Goal: Entertainment & Leisure: Browse casually

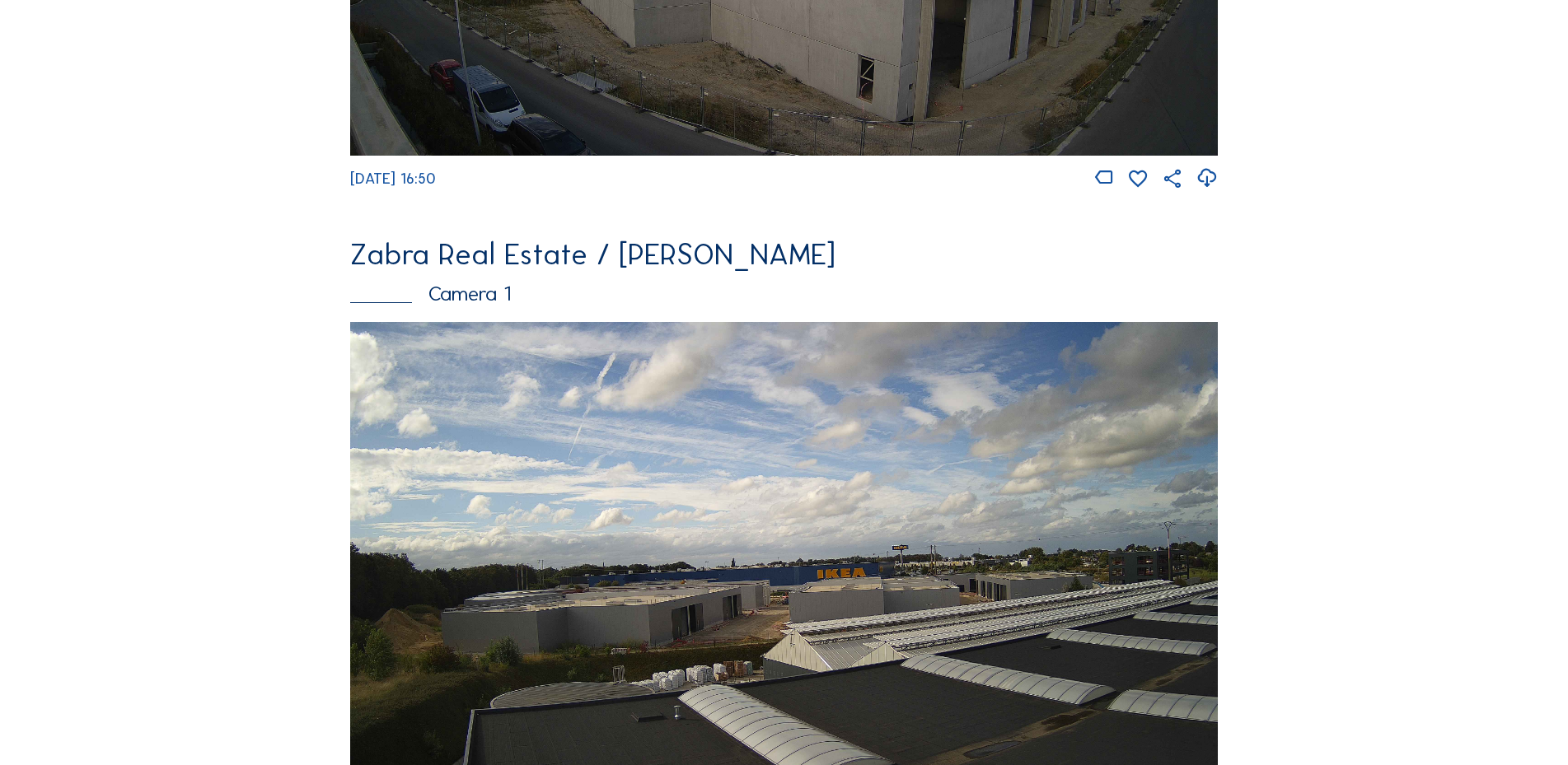
scroll to position [576, 0]
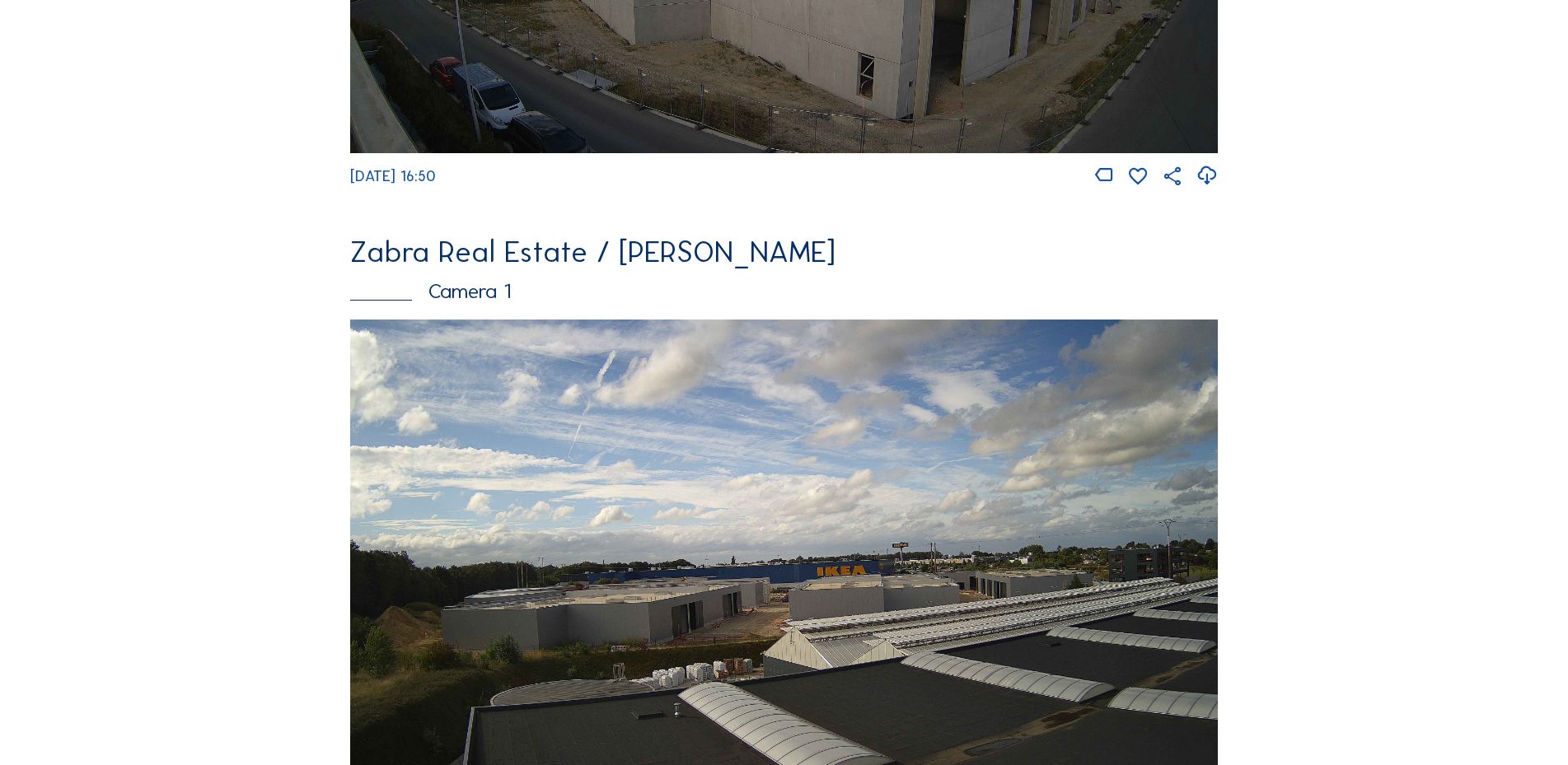
click at [1012, 502] on img at bounding box center [784, 564] width 867 height 488
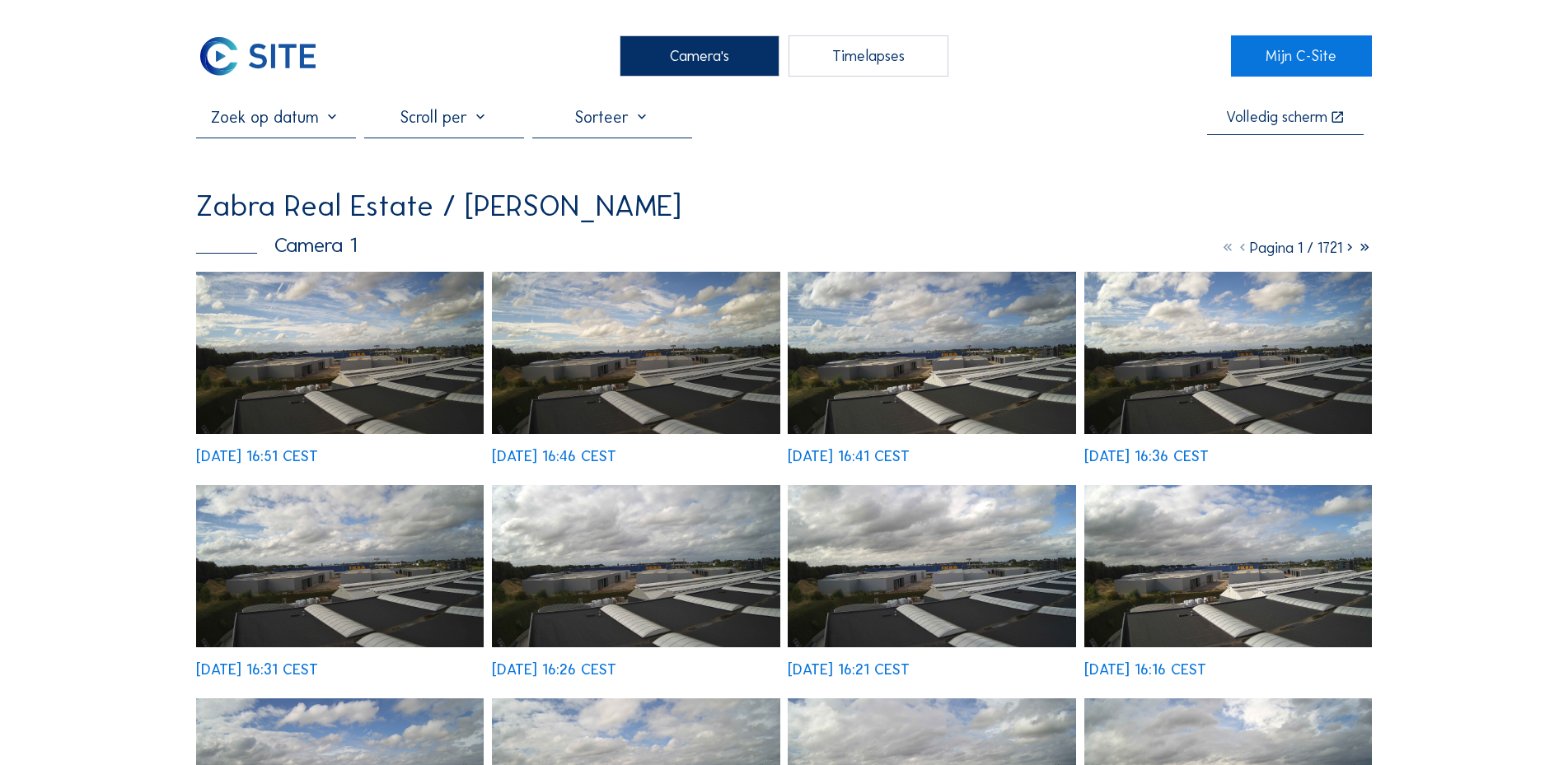
click at [917, 382] on img at bounding box center [932, 352] width 288 height 162
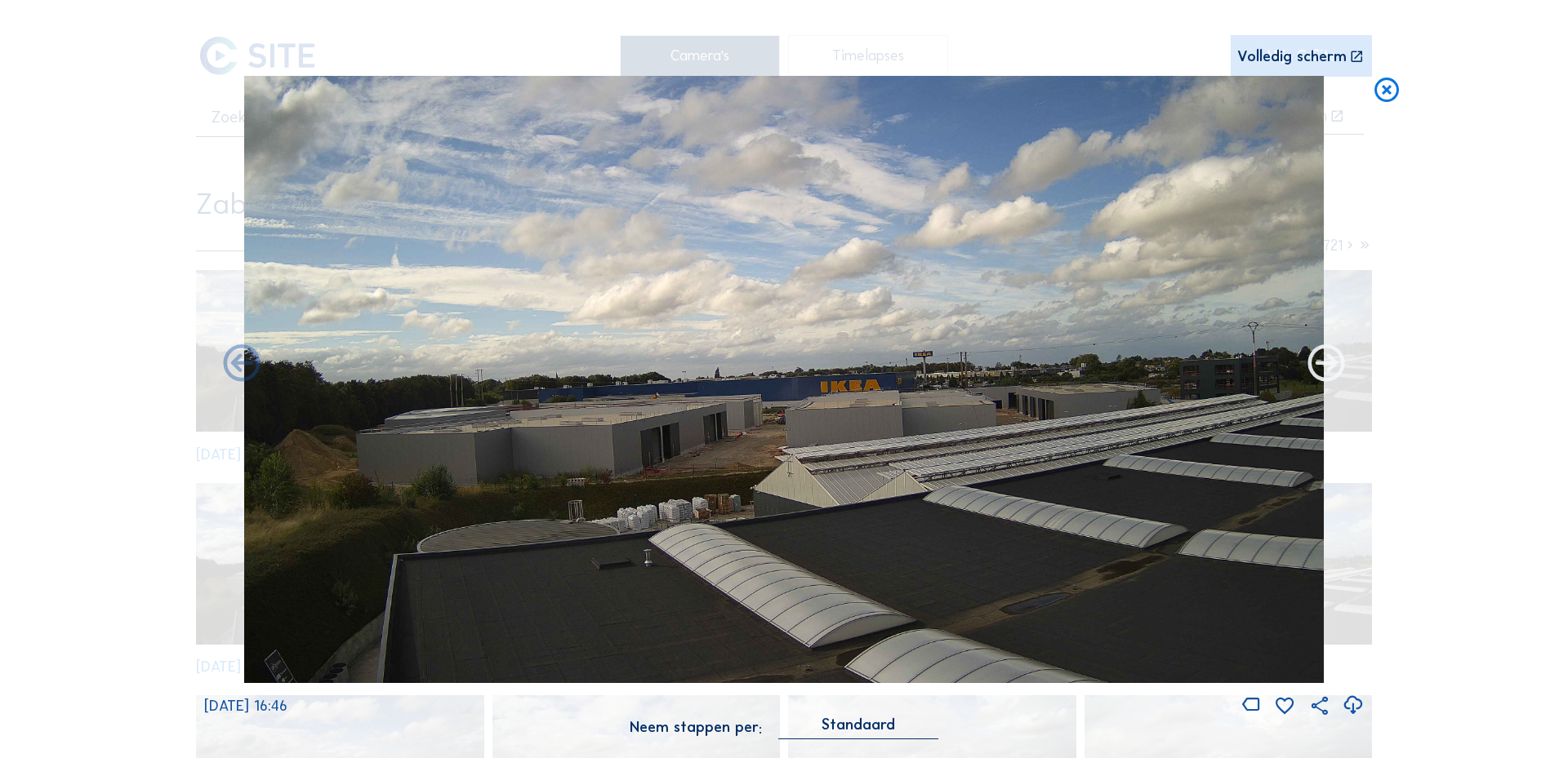
click at [1329, 371] on icon at bounding box center [1326, 364] width 44 height 45
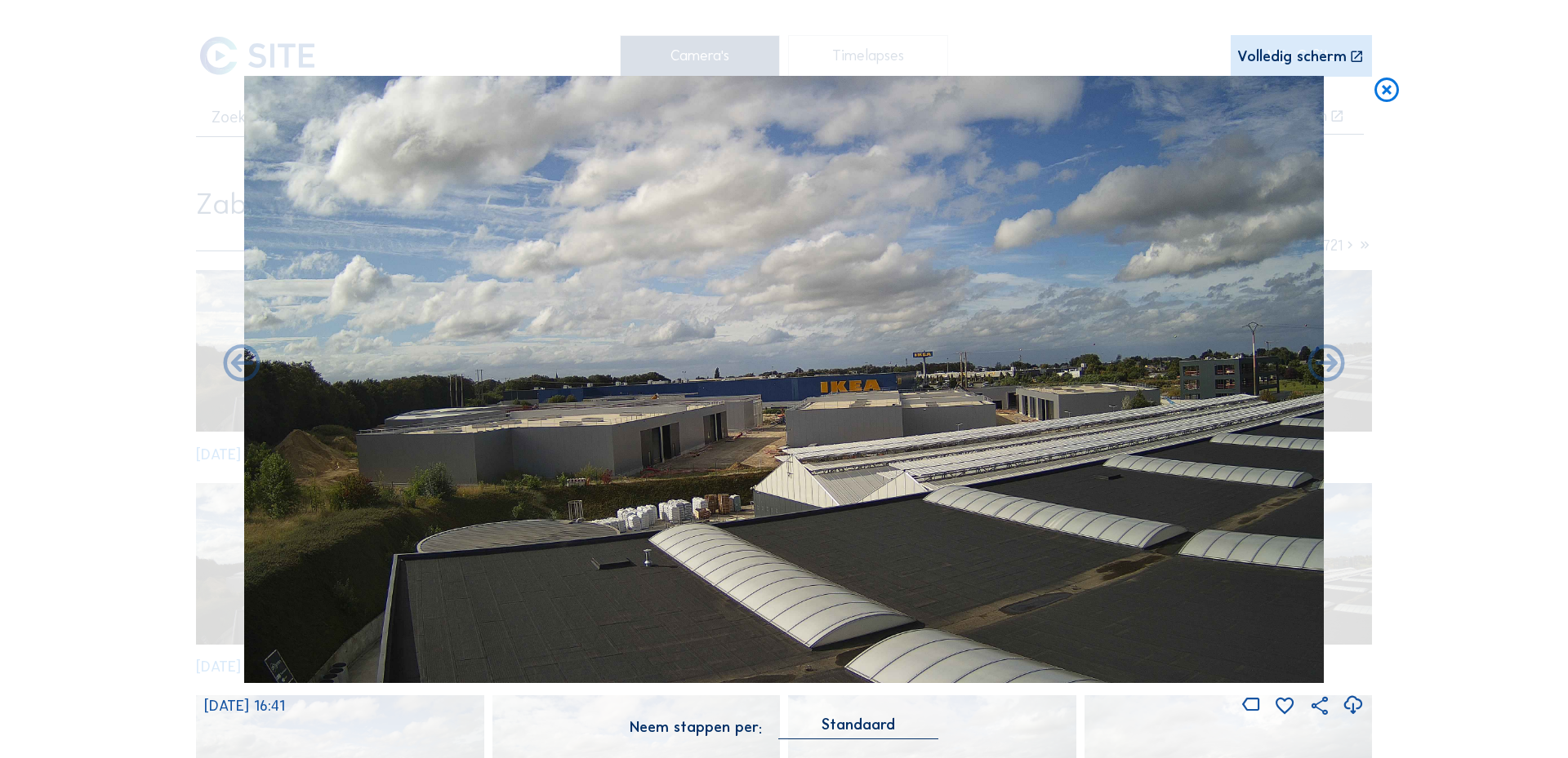
click at [1329, 371] on icon at bounding box center [1326, 364] width 44 height 45
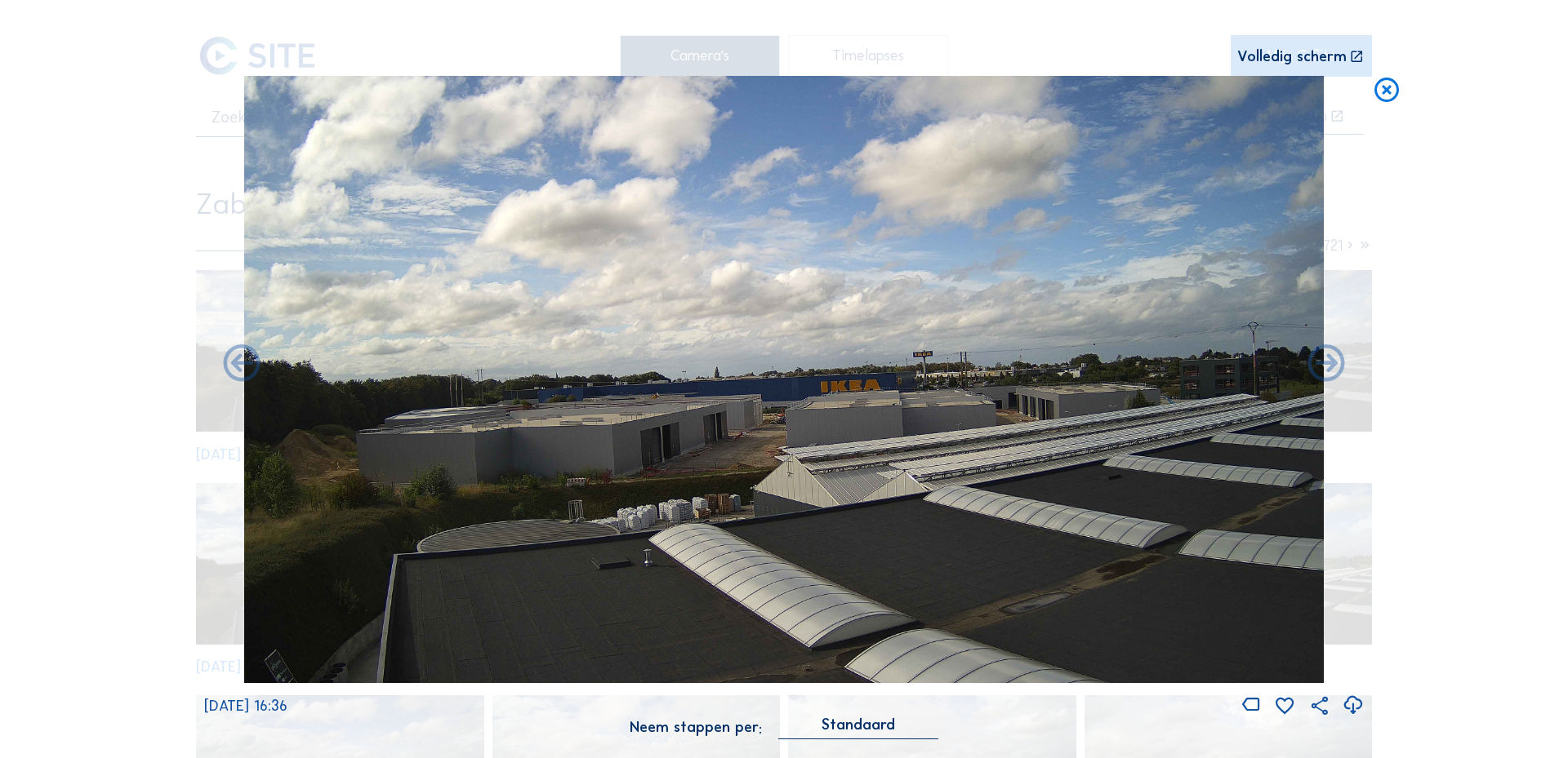
click at [1398, 94] on icon at bounding box center [1387, 91] width 29 height 30
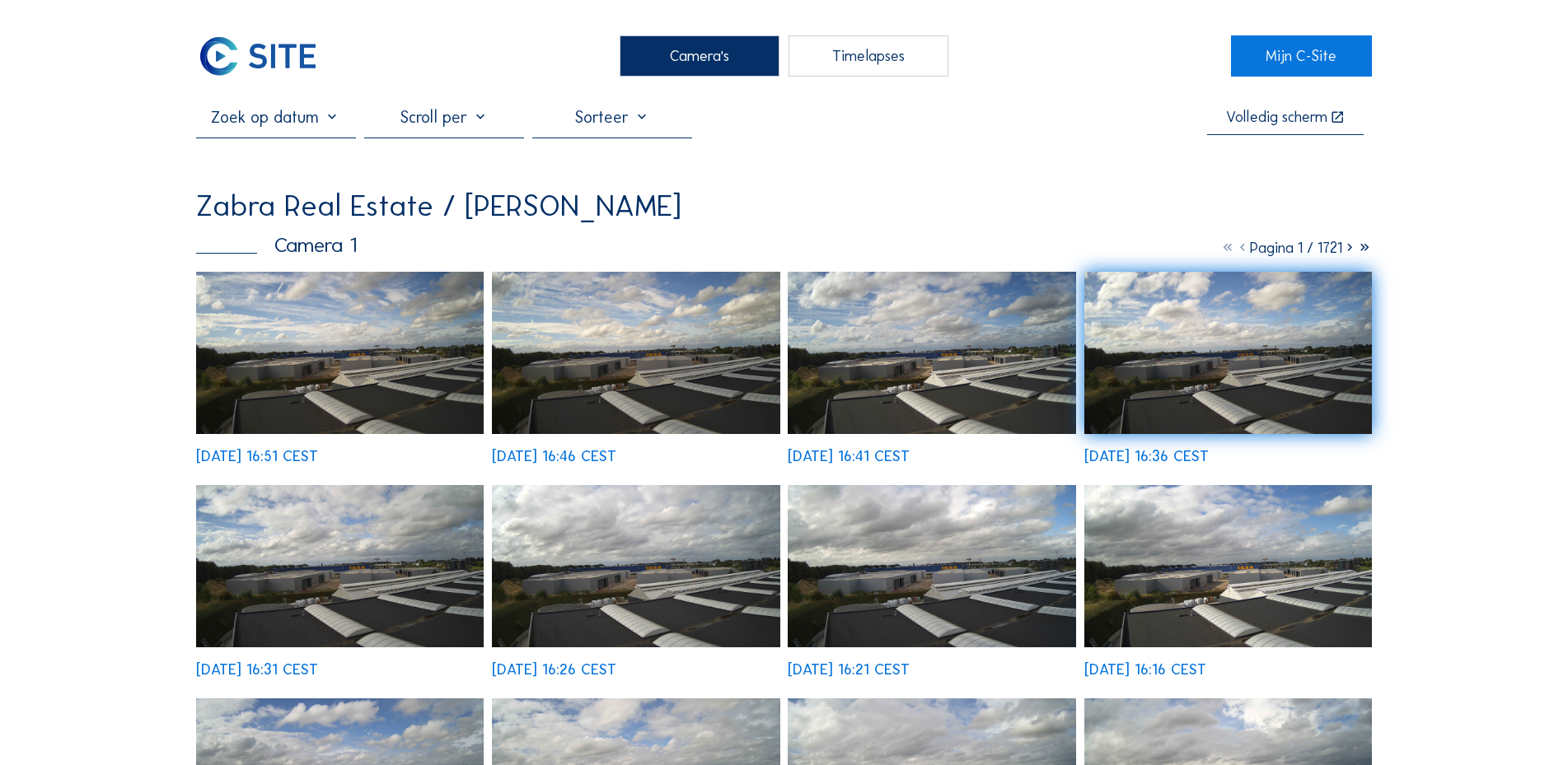
click at [277, 330] on img at bounding box center [340, 352] width 288 height 162
